Goal: Task Accomplishment & Management: Manage account settings

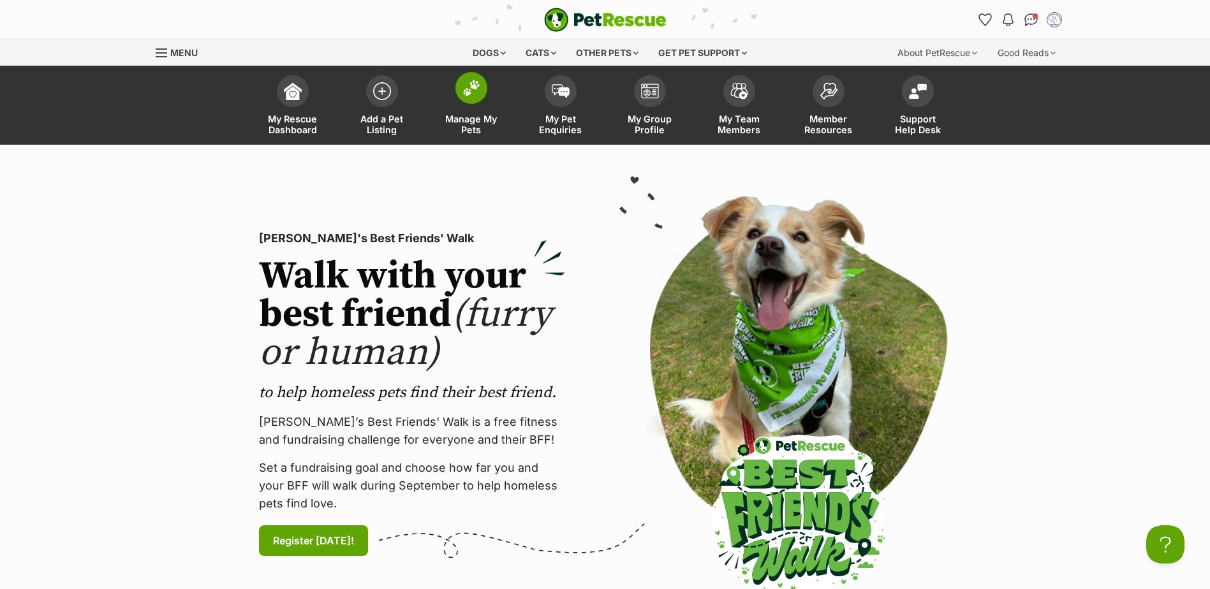
click at [468, 80] on img at bounding box center [471, 88] width 18 height 17
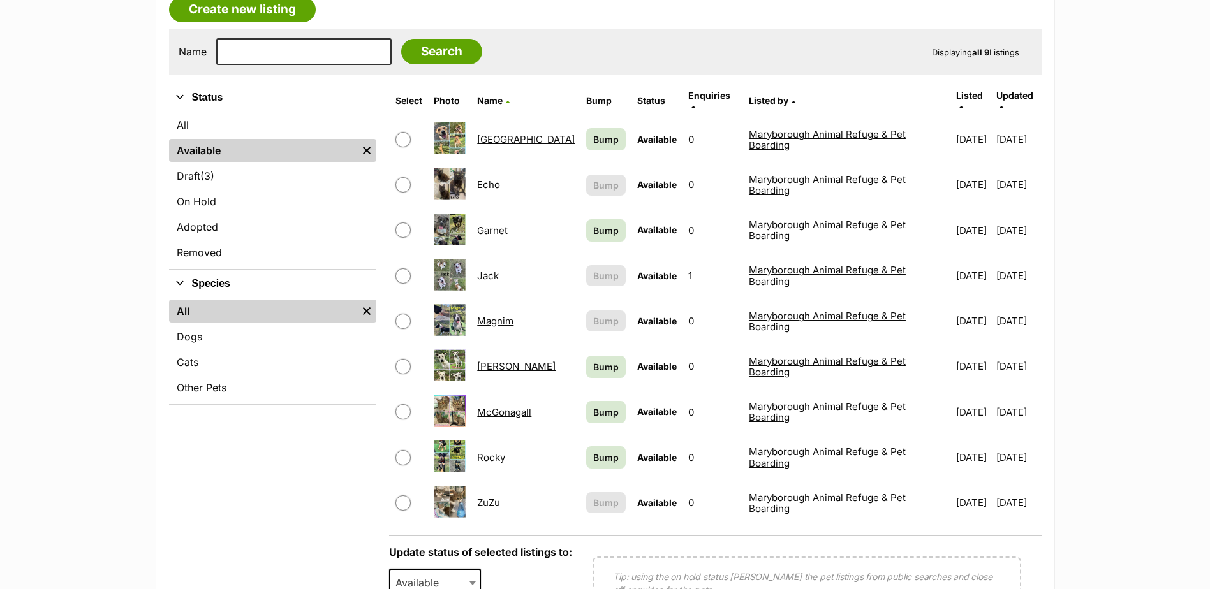
click at [408, 404] on input "checkbox" at bounding box center [402, 411] width 15 height 15
checkbox input "true"
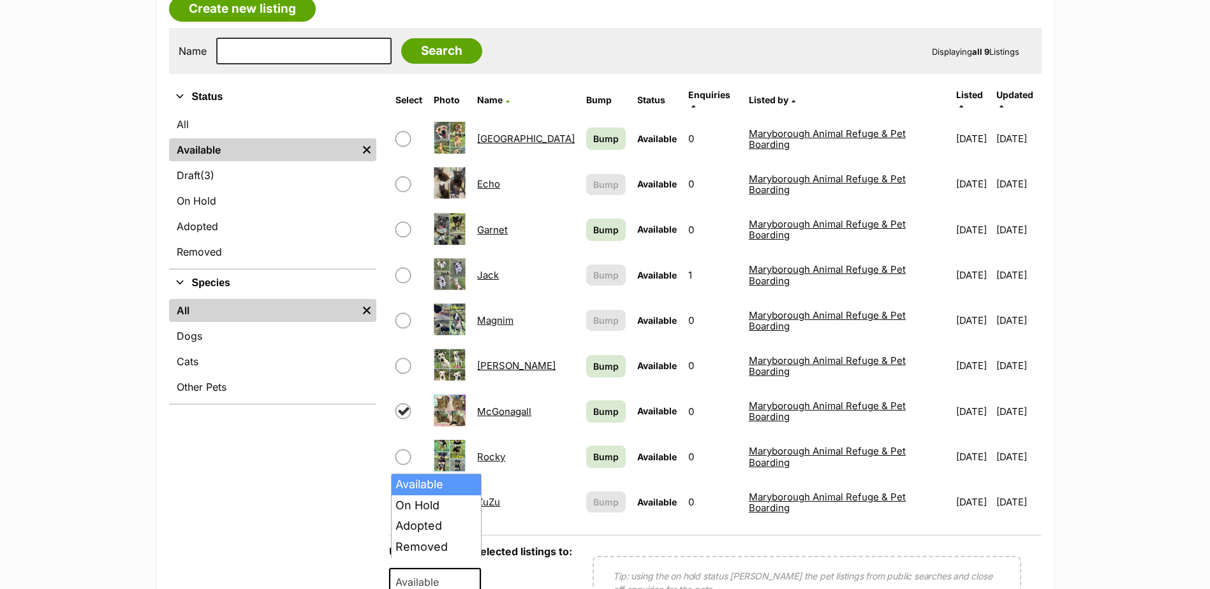
click at [472, 581] on b at bounding box center [472, 583] width 6 height 4
select select "rehomed"
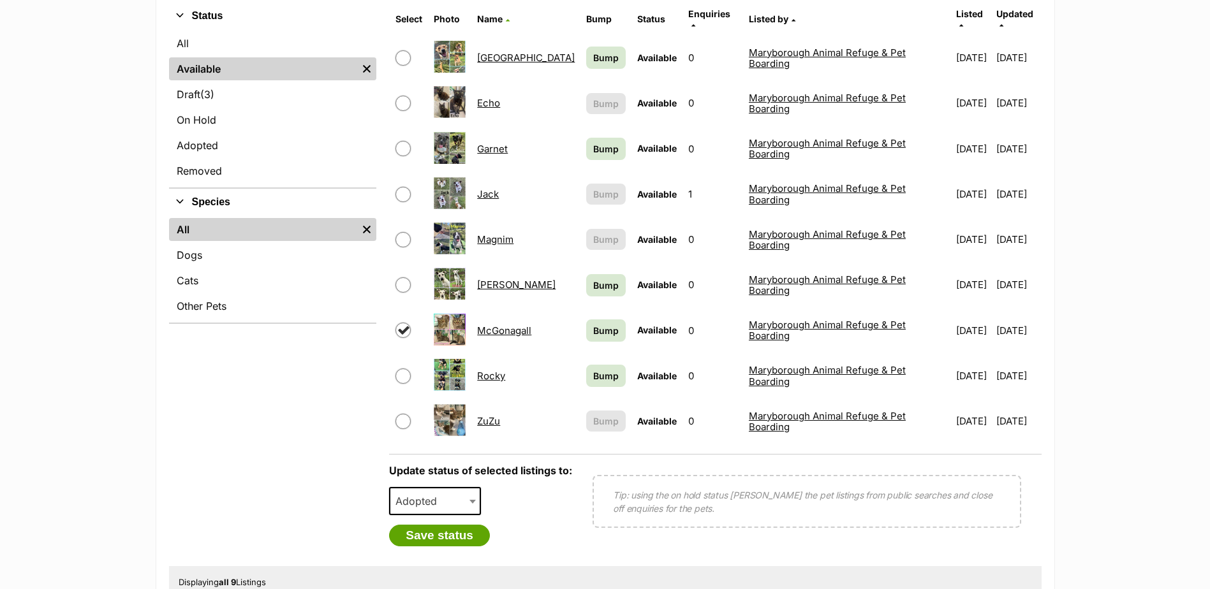
scroll to position [340, 0]
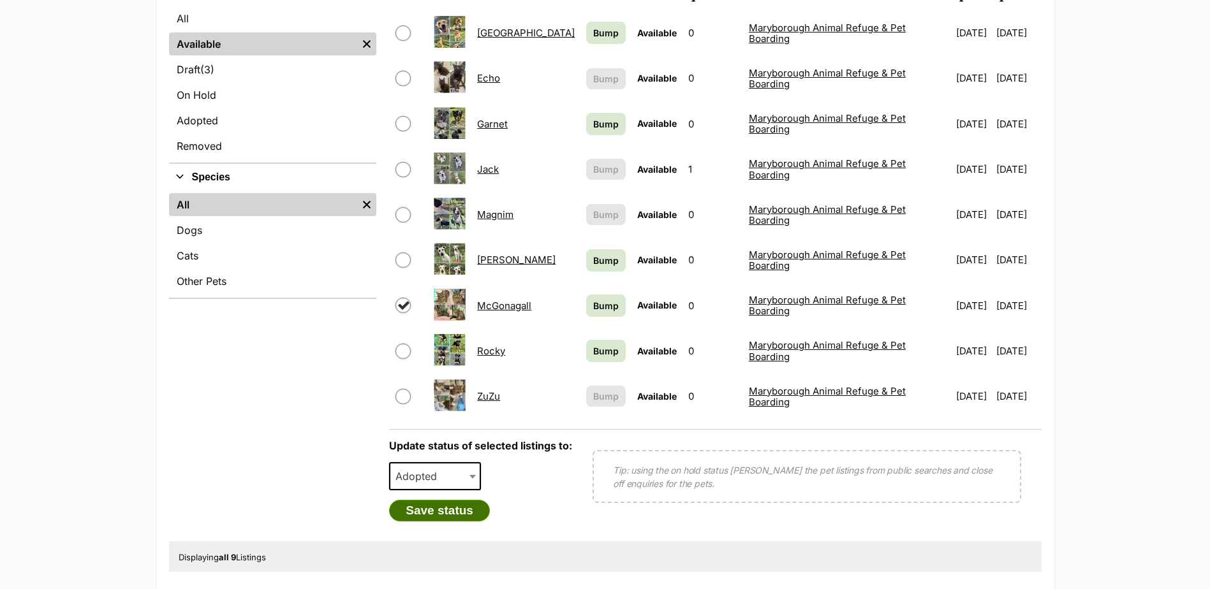
click at [467, 502] on button "Save status" at bounding box center [439, 511] width 101 height 22
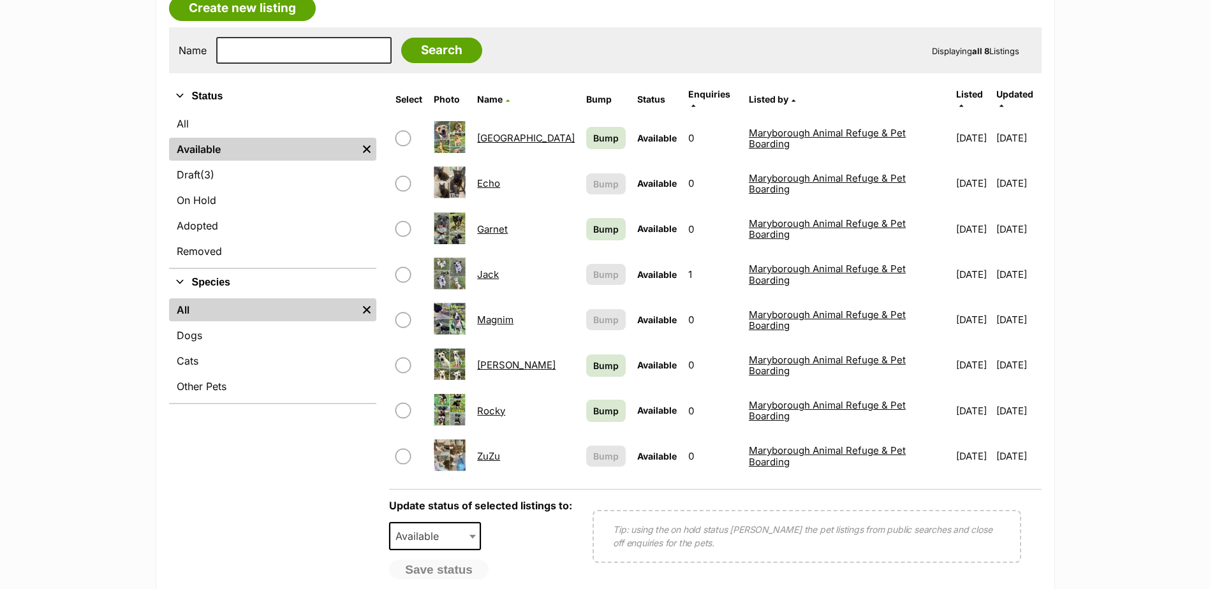
scroll to position [234, 0]
click at [398, 223] on input "checkbox" at bounding box center [402, 229] width 15 height 15
checkbox input "true"
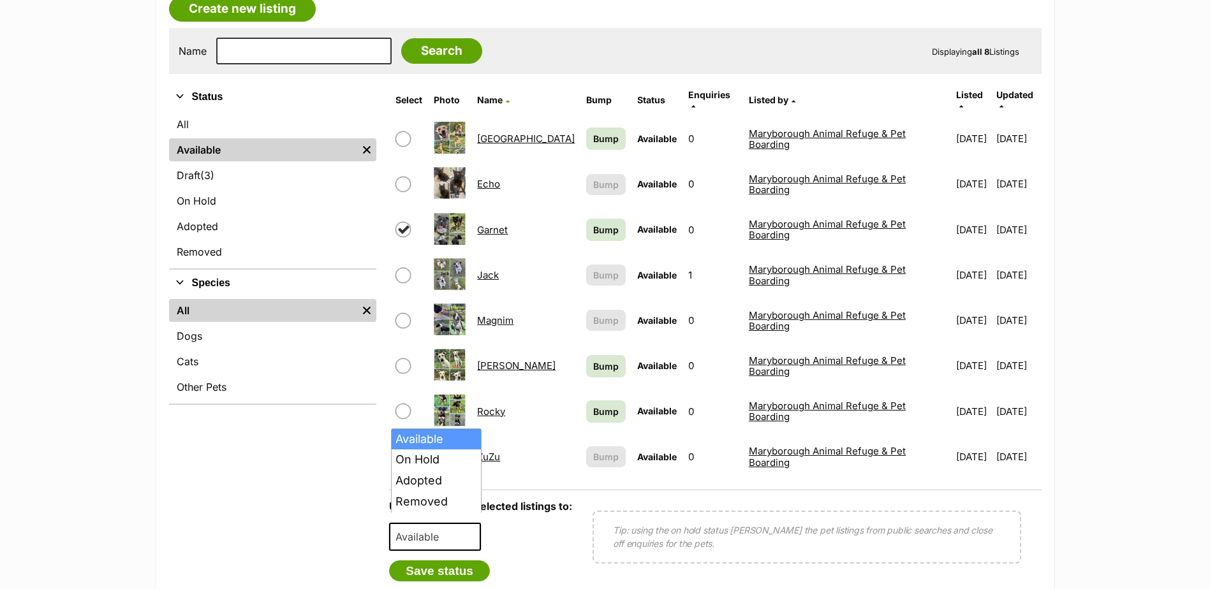
click at [461, 523] on span "Available" at bounding box center [435, 537] width 92 height 28
select select "rehomed"
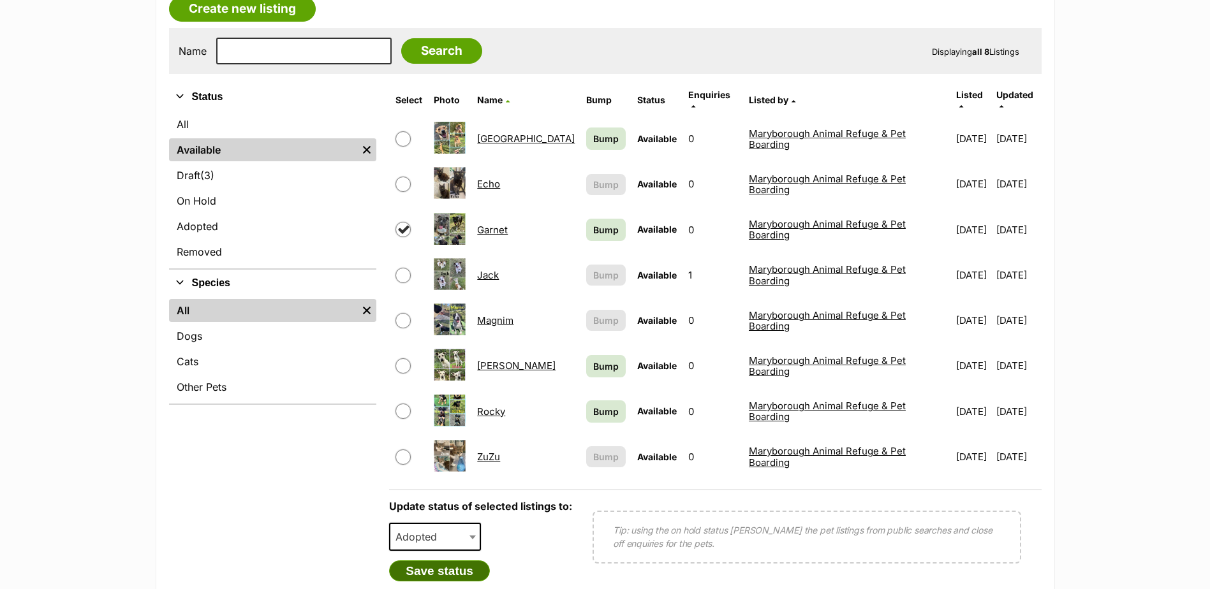
click at [440, 560] on button "Save status" at bounding box center [439, 571] width 101 height 22
click at [406, 268] on input "checkbox" at bounding box center [402, 275] width 15 height 15
checkbox input "true"
click at [428, 529] on span "Available" at bounding box center [420, 537] width 61 height 18
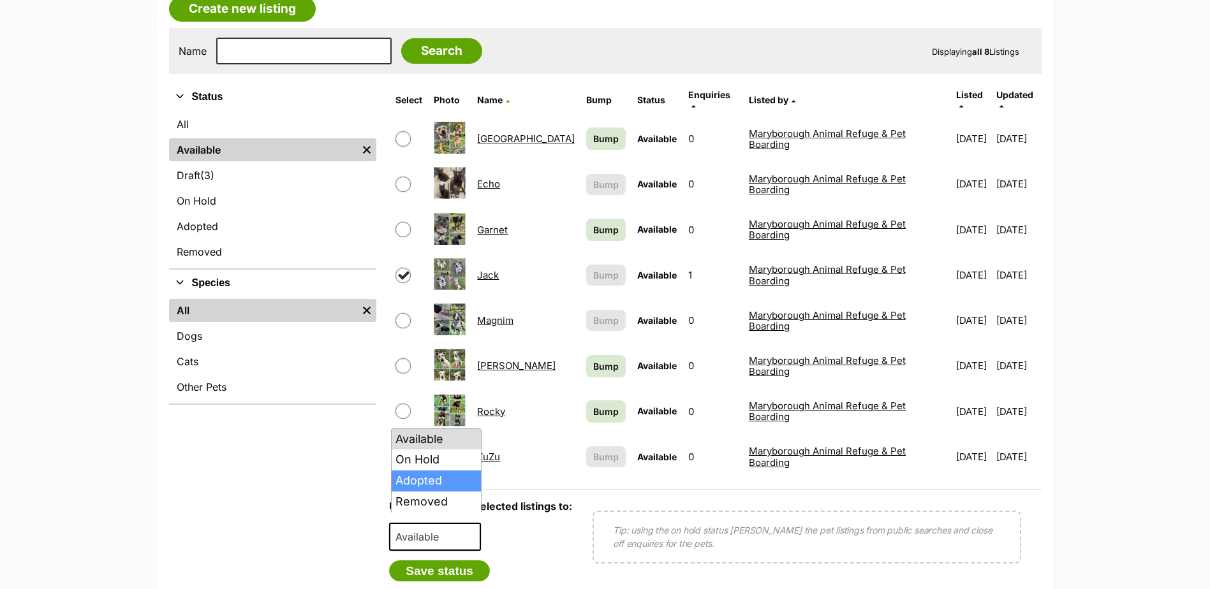
select select "rehomed"
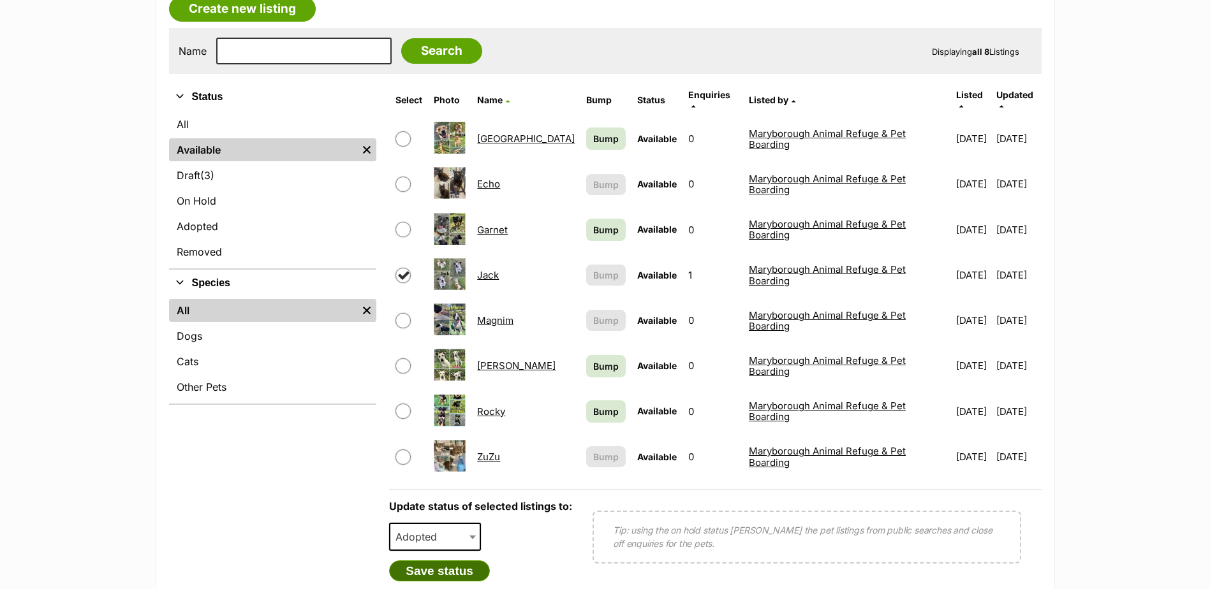
click at [421, 560] on button "Save status" at bounding box center [439, 571] width 101 height 22
click at [406, 222] on input "checkbox" at bounding box center [402, 229] width 15 height 15
checkbox input "true"
click at [404, 272] on input "checkbox" at bounding box center [402, 275] width 15 height 15
checkbox input "true"
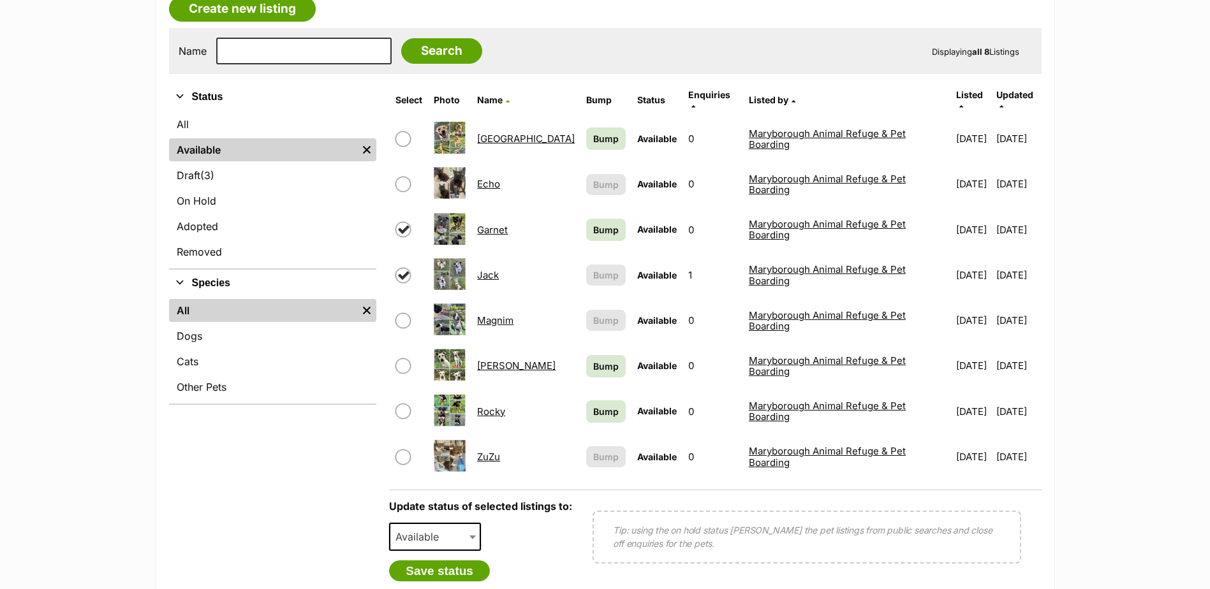
click at [451, 528] on span "Available" at bounding box center [420, 537] width 61 height 18
select select "rehomed"
click at [447, 560] on button "Save status" at bounding box center [439, 571] width 101 height 22
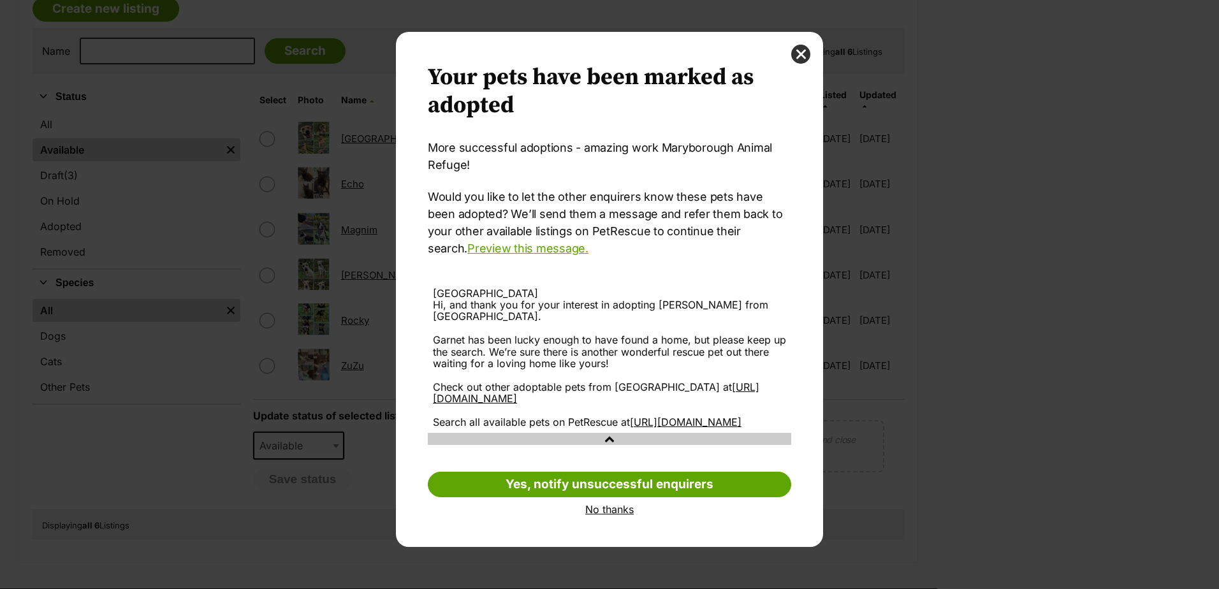
click at [604, 515] on link "No thanks" at bounding box center [609, 509] width 363 height 11
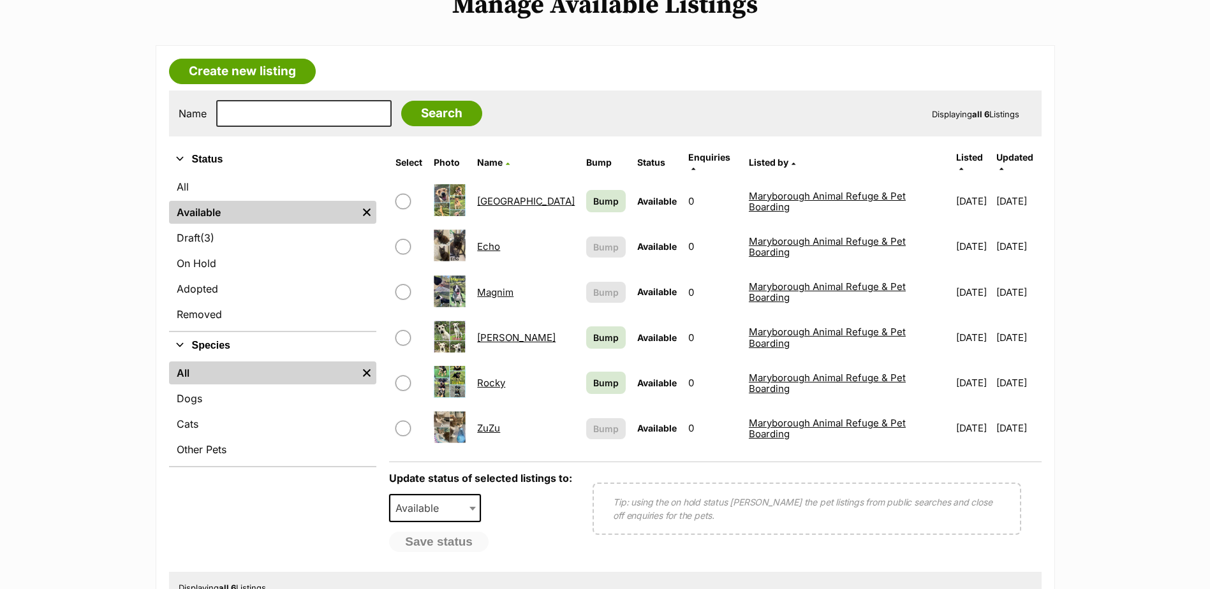
scroll to position [171, 0]
